Goal: Task Accomplishment & Management: Use online tool/utility

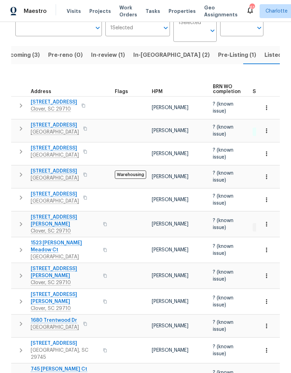
click at [43, 219] on span "[STREET_ADDRESS][PERSON_NAME]" at bounding box center [65, 221] width 68 height 14
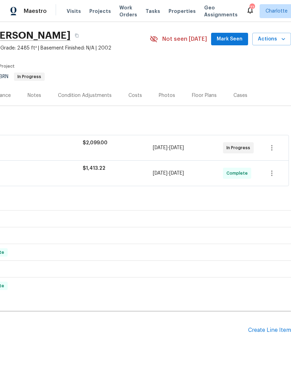
scroll to position [20, 103]
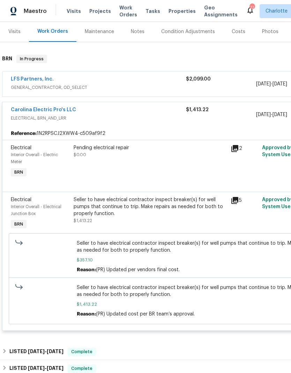
scroll to position [85, 0]
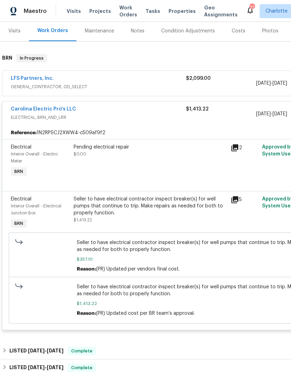
click at [121, 119] on span "ELECTRICAL, BRN_AND_LRR" at bounding box center [98, 117] width 175 height 7
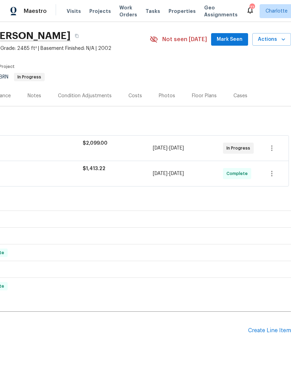
scroll to position [20, 103]
click at [270, 330] on div "Create Line Item" at bounding box center [269, 331] width 43 height 7
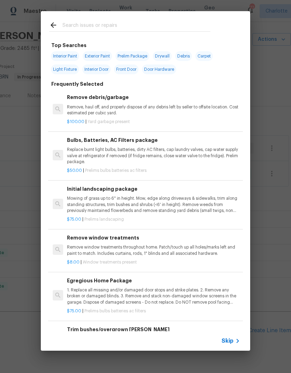
click at [110, 30] on input "text" at bounding box center [136, 26] width 148 height 10
type input "Bulbs"
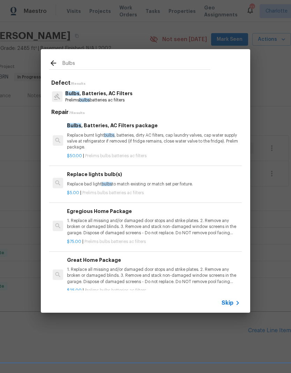
click at [79, 93] on p "Bulbs , Batteries, AC Filters" at bounding box center [98, 93] width 67 height 7
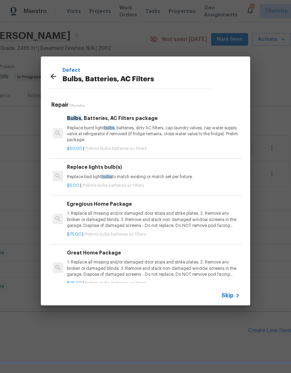
click at [75, 129] on p "Replace burnt light bulbs , batteries, dirty AC filters, cap laundry valves, ca…" at bounding box center [153, 134] width 173 height 18
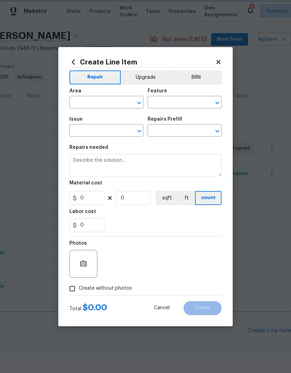
type input "Home Readiness Packages"
type input "Bulbs, Batteries, AC Filters"
type input "Bulbs, Batteries, AC Filters package $50.00"
type textarea "Replace burnt light bulbs, batteries, dirty AC filters, cap laundry valves, cap…"
type input "50"
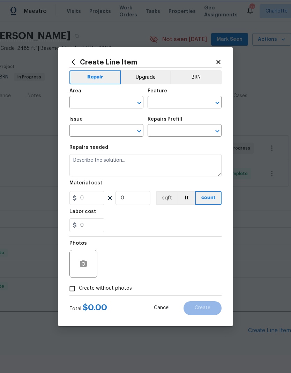
type input "1"
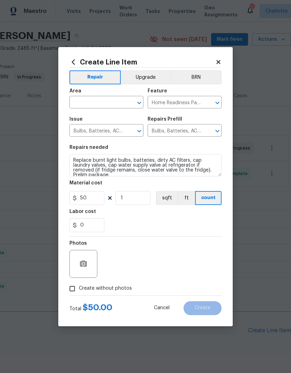
click at [86, 107] on input "text" at bounding box center [96, 103] width 54 height 11
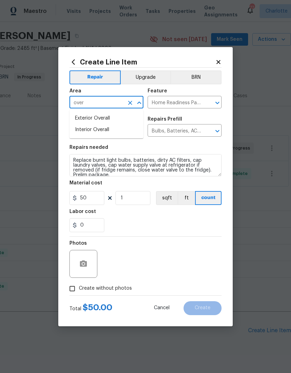
click at [83, 129] on li "Interior Overall" at bounding box center [106, 130] width 74 height 12
type input "Interior Overall"
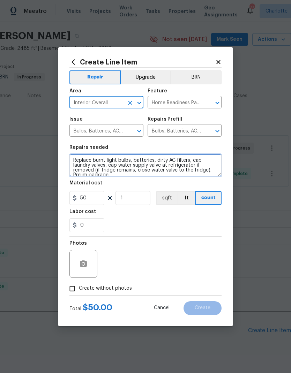
click at [195, 161] on textarea "Replace burnt light bulbs, batteries, dirty AC filters, cap laundry valves, cap…" at bounding box center [145, 165] width 152 height 22
click at [195, 160] on textarea "Replace burnt light bulbs, batteries, dirty AC filters, cap laundry valves, cap…" at bounding box center [145, 165] width 152 height 22
click at [196, 160] on textarea "Replace burnt light bulbs, batteries, dirty AC filters, cap laundry valves, cap…" at bounding box center [145, 165] width 152 height 22
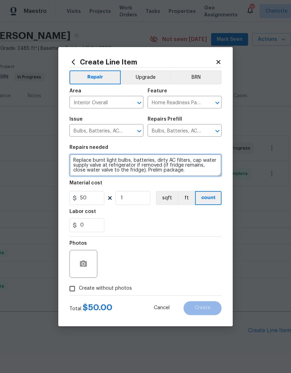
click at [188, 169] on textarea "Replace burnt light bulbs, batteries, dirty AC filters, cap water supply valve …" at bounding box center [145, 165] width 152 height 22
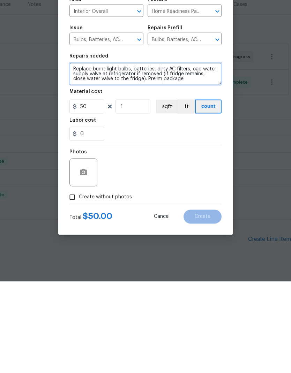
type textarea "Replace burnt light bulbs, batteries, dirty AC filters, cap water supply valve …"
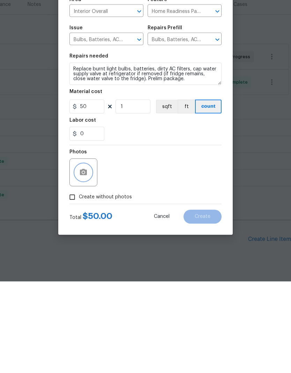
click at [82, 260] on icon "button" at bounding box center [83, 264] width 8 height 8
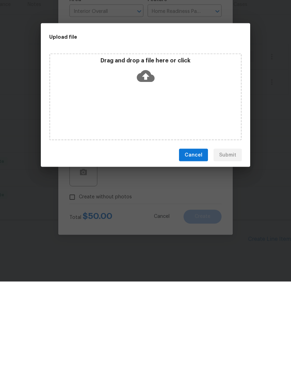
scroll to position [28, 0]
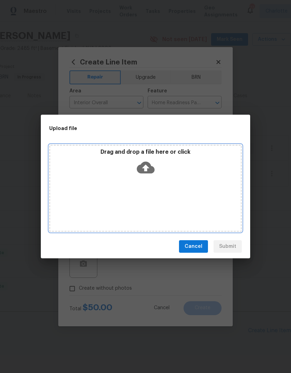
click at [188, 177] on div "Drag and drop a file here or click" at bounding box center [145, 164] width 191 height 30
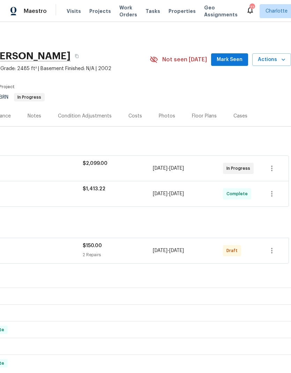
scroll to position [0, 103]
click at [269, 251] on icon "button" at bounding box center [272, 251] width 8 height 8
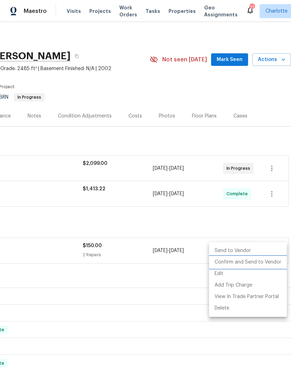
click at [263, 262] on li "Confirm and Send to Vendor" at bounding box center [248, 263] width 78 height 12
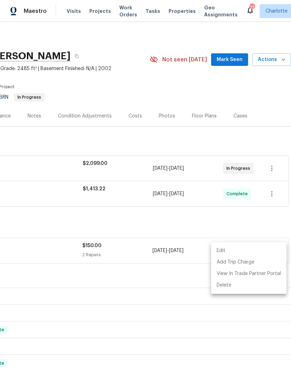
click at [175, 277] on div at bounding box center [145, 186] width 291 height 373
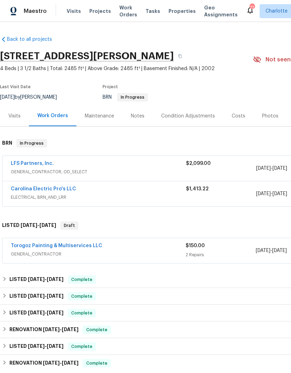
scroll to position [0, 0]
click at [29, 246] on link "Torogoz Painting & Multiservices LLC" at bounding box center [56, 246] width 91 height 5
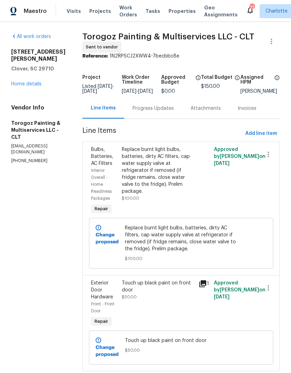
click at [174, 112] on div "Progress Updates" at bounding box center [153, 108] width 41 height 7
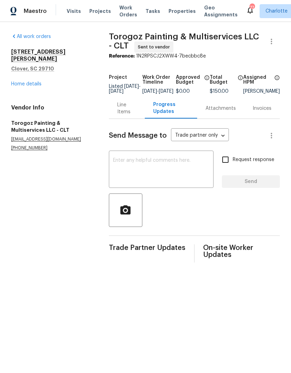
click at [153, 170] on textarea at bounding box center [161, 170] width 96 height 24
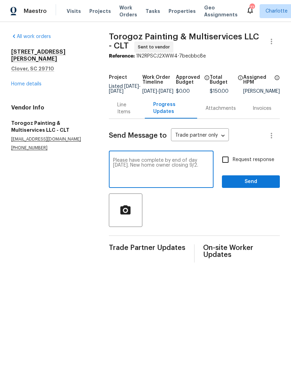
type textarea "Please have complete by end of day [DATE]. New home owner closing 9/2."
click at [230, 163] on input "Request response" at bounding box center [225, 160] width 15 height 15
checkbox input "true"
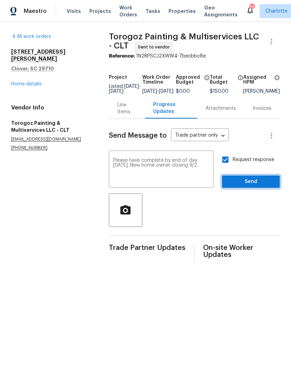
click at [266, 184] on span "Send" at bounding box center [251, 182] width 47 height 9
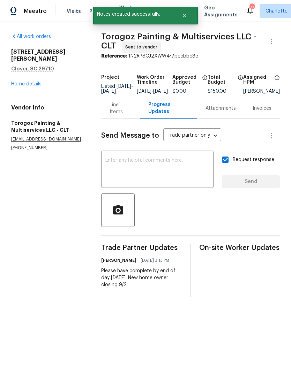
click at [18, 82] on link "Home details" at bounding box center [26, 84] width 30 height 5
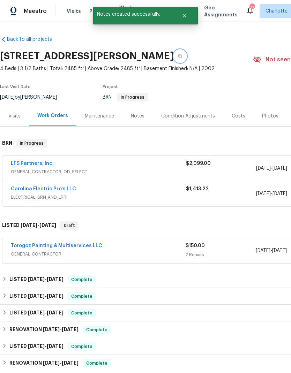
click at [186, 57] on button "button" at bounding box center [180, 56] width 13 height 13
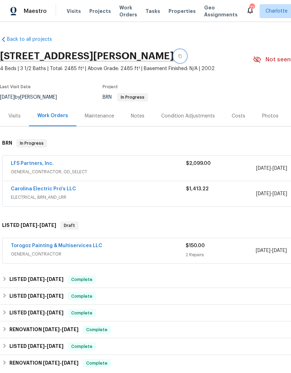
click at [186, 59] on button "button" at bounding box center [180, 56] width 13 height 13
